Goal: Navigation & Orientation: Find specific page/section

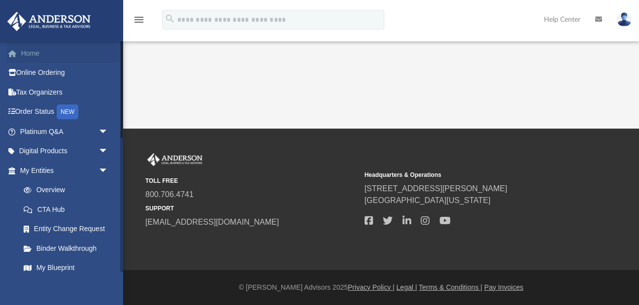
click at [107, 56] on link "Home" at bounding box center [65, 53] width 116 height 20
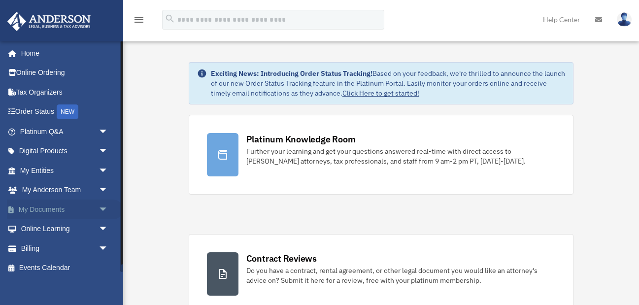
click at [59, 210] on link "My Documents arrow_drop_down" at bounding box center [65, 210] width 116 height 20
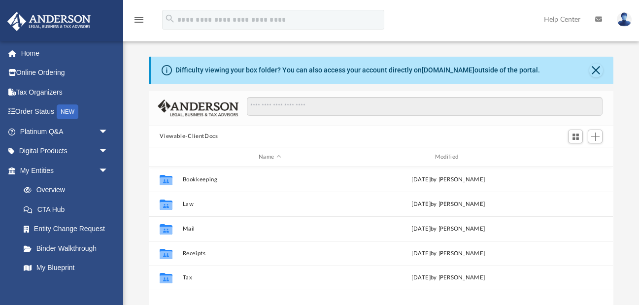
scroll to position [224, 464]
